Goal: Download file/media

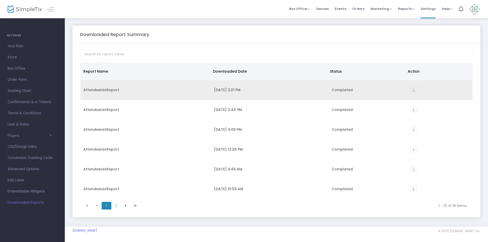
click at [410, 90] on icon "vertical_align_bottom" at bounding box center [413, 90] width 7 height 7
click at [411, 89] on icon "vertical_align_bottom" at bounding box center [413, 90] width 7 height 7
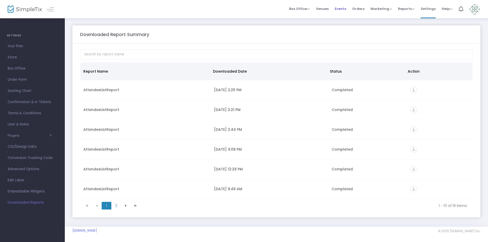
click at [345, 9] on span "Events" at bounding box center [340, 8] width 11 height 13
